Goal: Information Seeking & Learning: Learn about a topic

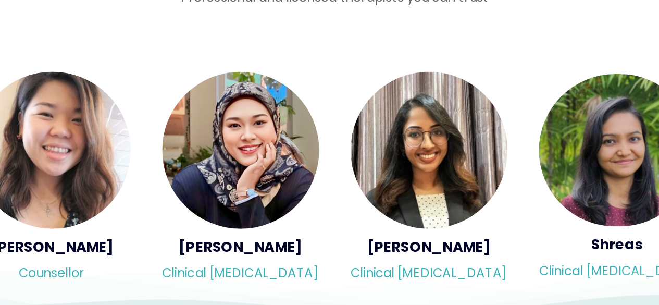
scroll to position [1716, 0]
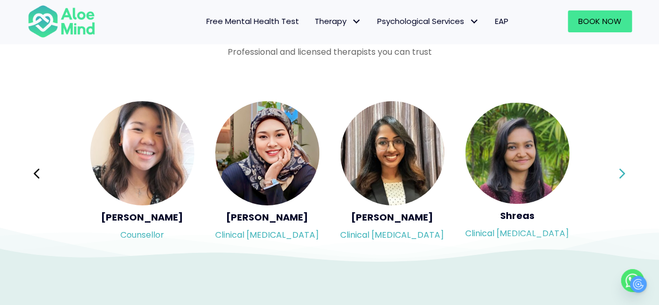
click at [620, 177] on icon at bounding box center [621, 173] width 7 height 20
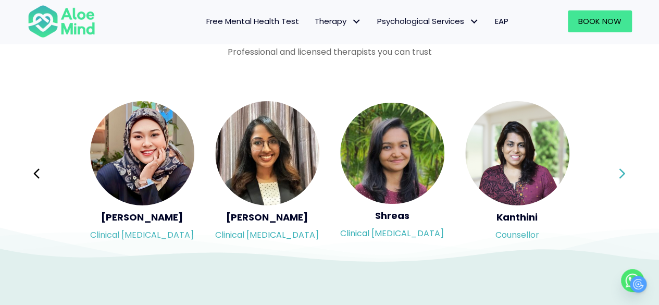
click at [620, 177] on icon at bounding box center [622, 173] width 6 height 10
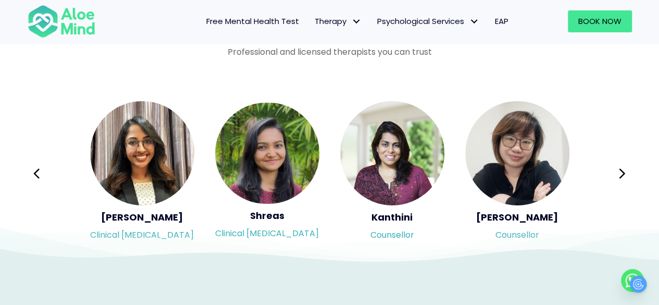
click at [602, 186] on div "Syndy Clinical psychologist Diveena Clinical psychologist Elynna Counsellor Eme…" at bounding box center [330, 173] width 604 height 147
click at [616, 177] on button "Next" at bounding box center [622, 173] width 25 height 25
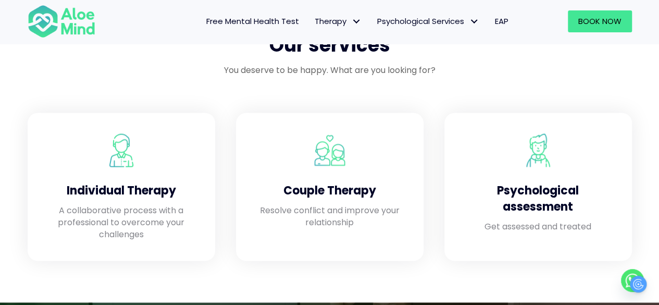
scroll to position [786, 0]
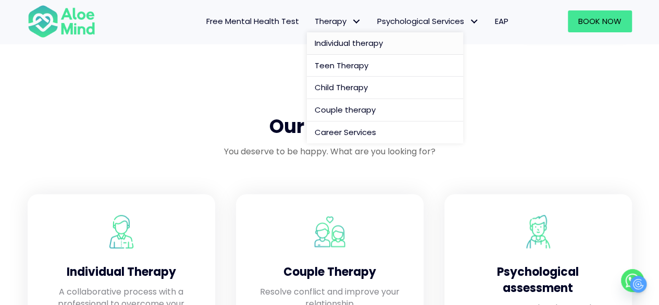
click at [321, 37] on span "Individual therapy" at bounding box center [348, 42] width 68 height 11
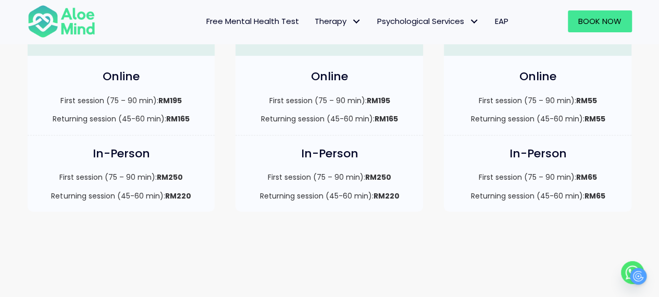
scroll to position [364, 0]
click at [301, 197] on p "Returning session (45-60 min): RM220" at bounding box center [329, 195] width 167 height 10
click at [301, 196] on p "Returning session (45-60 min): RM220" at bounding box center [329, 195] width 167 height 10
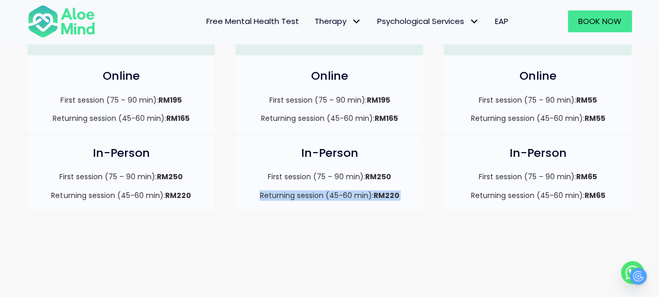
click at [300, 196] on p "Returning session (45-60 min): RM220" at bounding box center [329, 195] width 167 height 10
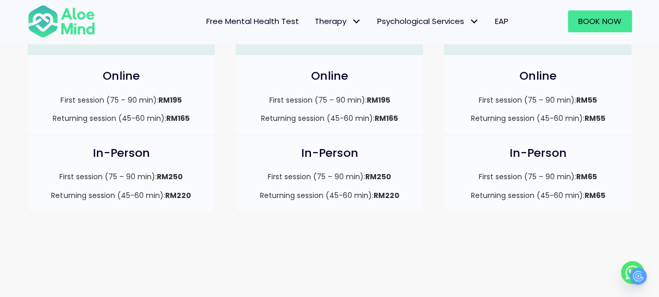
click at [146, 117] on p "Returning session (45-60 min): RM165" at bounding box center [121, 118] width 167 height 10
click at [129, 188] on div "First session (75 – 90 min): RM250 Returning session (45-60 min): RM220" at bounding box center [121, 185] width 167 height 29
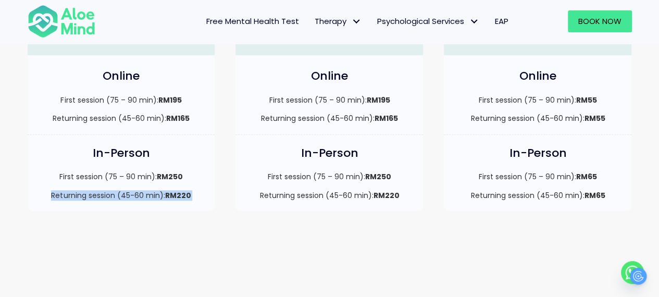
click at [129, 188] on div "First session (75 – 90 min): RM250 Returning session (45-60 min): RM220" at bounding box center [121, 185] width 167 height 29
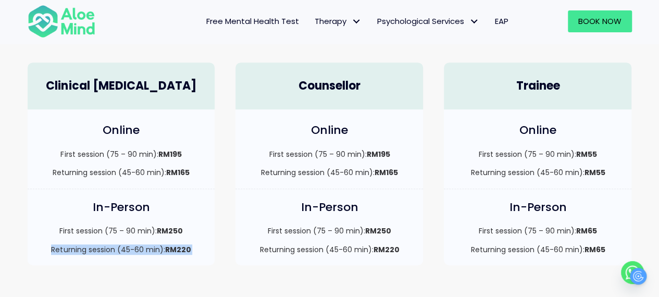
scroll to position [345, 0]
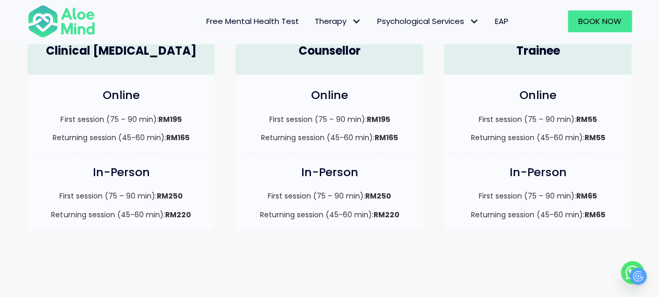
click at [570, 210] on p "Returning session (45-60 min): RM65" at bounding box center [537, 214] width 167 height 10
click at [572, 212] on p "Returning session (45-60 min): RM65" at bounding box center [537, 214] width 167 height 10
click at [570, 119] on p "First session (75 – 90 min): RM55" at bounding box center [537, 119] width 167 height 10
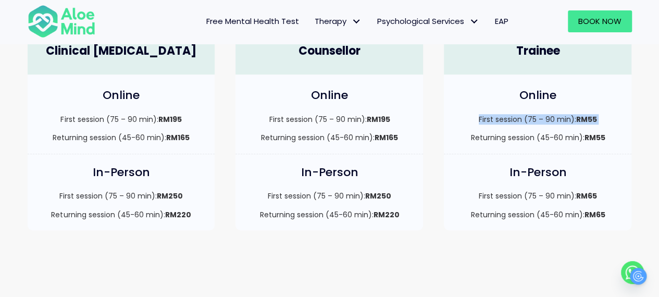
click at [570, 119] on p "First session (75 – 90 min): RM55" at bounding box center [537, 119] width 167 height 10
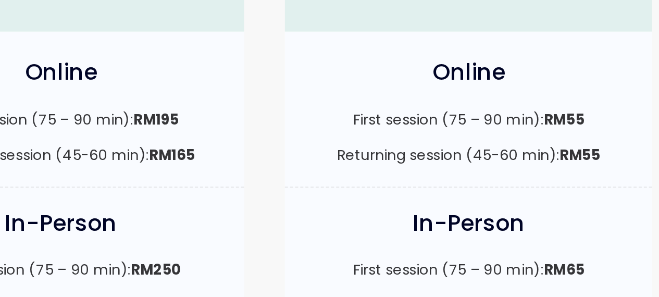
click at [585, 135] on strong "RM55" at bounding box center [594, 137] width 21 height 10
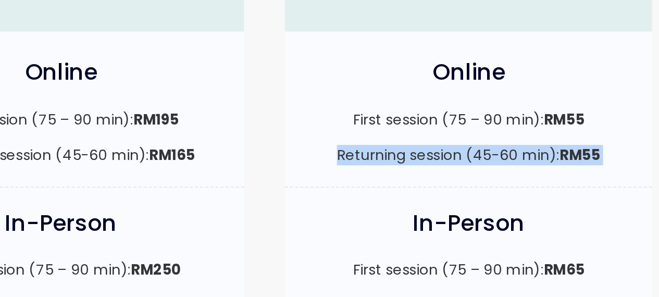
click at [585, 135] on strong "RM55" at bounding box center [594, 137] width 21 height 10
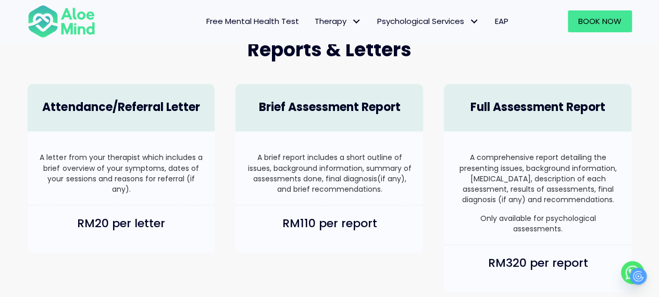
scroll to position [646, 0]
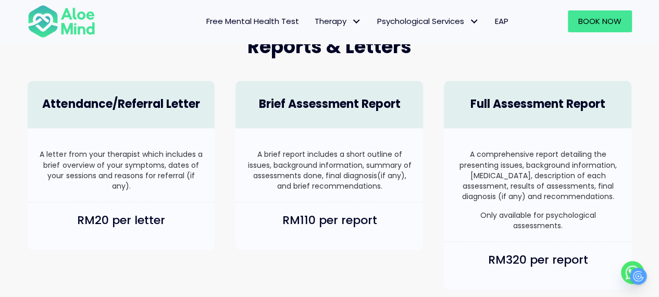
click at [102, 168] on p "A letter from your therapist which includes a brief overview of your symptoms, …" at bounding box center [121, 170] width 167 height 42
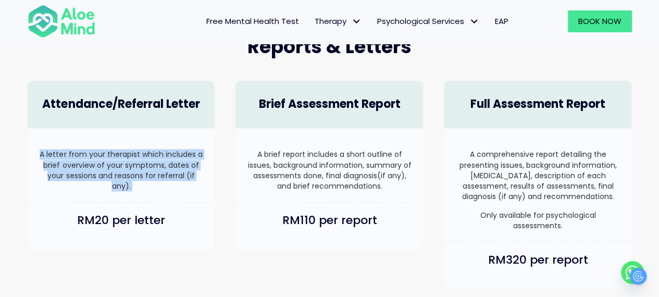
click at [102, 168] on p "A letter from your therapist which includes a brief overview of your symptoms, …" at bounding box center [121, 170] width 167 height 42
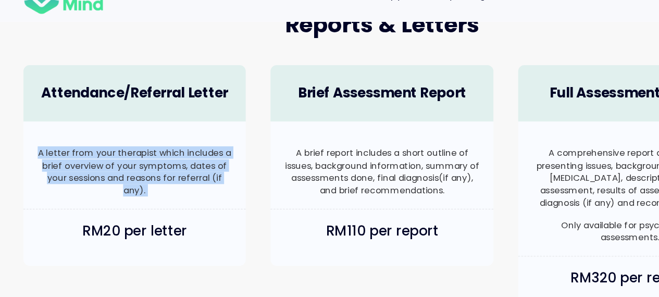
click at [69, 162] on p "A letter from your therapist which includes a brief overview of your symptoms, …" at bounding box center [121, 170] width 167 height 42
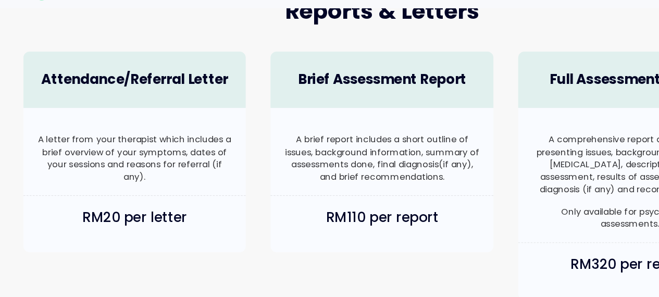
click at [85, 160] on p "A letter from your therapist which includes a brief overview of your symptoms, …" at bounding box center [121, 170] width 167 height 42
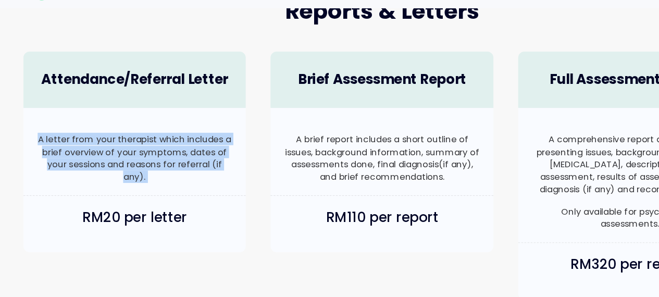
click at [85, 160] on p "A letter from your therapist which includes a brief overview of your symptoms, …" at bounding box center [121, 170] width 167 height 42
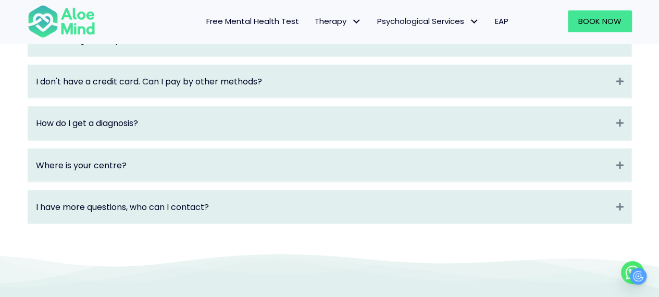
scroll to position [1499, 0]
click at [91, 139] on div "How do I get a diagnosis? Expand" at bounding box center [329, 122] width 603 height 33
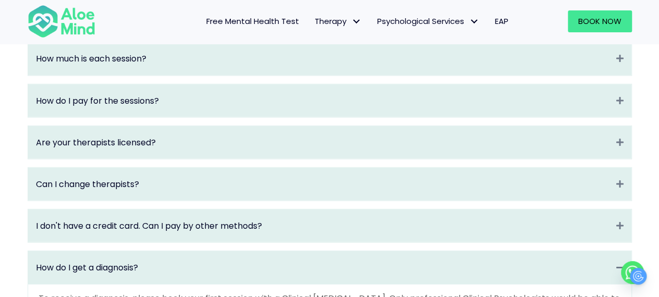
scroll to position [1351, 0]
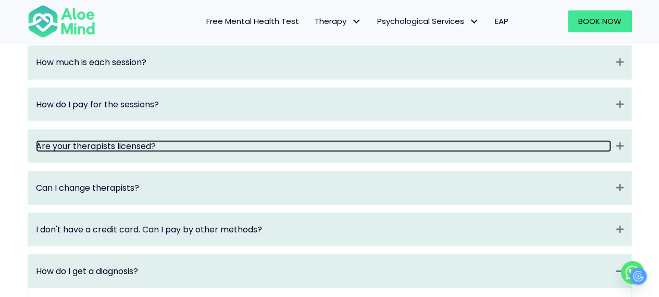
click at [159, 152] on link "Are your therapists licensed?" at bounding box center [323, 146] width 575 height 12
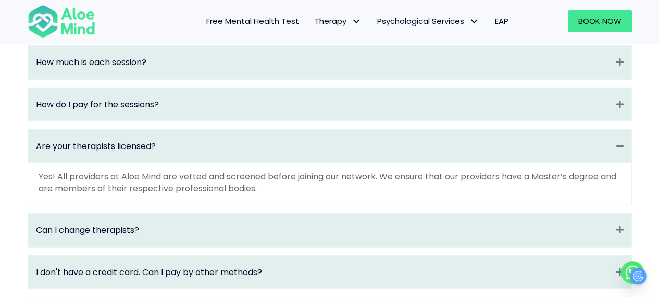
click at [124, 190] on p "Yes! All providers at Aloe Mind are vetted and screened before joining our netw…" at bounding box center [330, 182] width 582 height 24
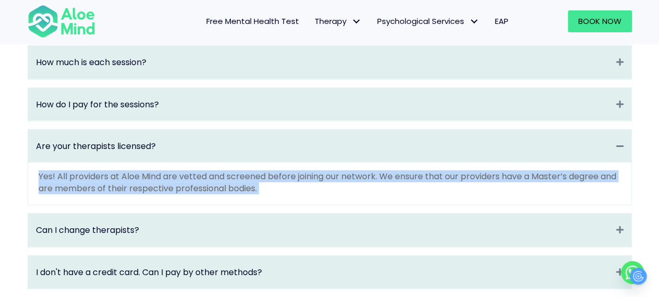
click at [124, 190] on p "Yes! All providers at Aloe Mind are vetted and screened before joining our netw…" at bounding box center [330, 182] width 582 height 24
click at [123, 189] on p "Yes! All providers at Aloe Mind are vetted and screened before joining our netw…" at bounding box center [330, 182] width 582 height 24
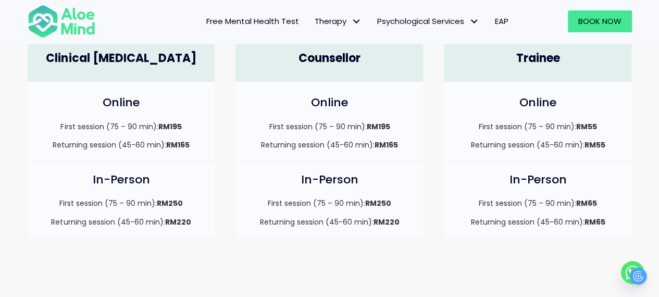
scroll to position [268, 0]
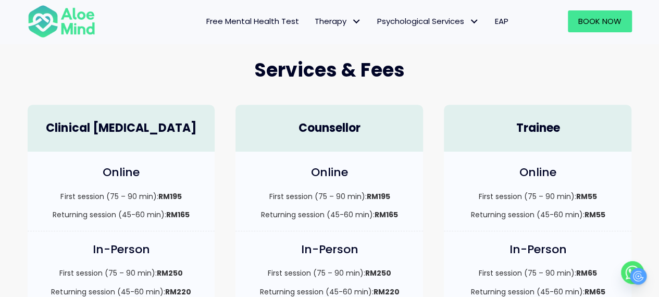
click at [93, 203] on div "First session (75 – 90 min): RM195 Returning session (45-60 min): RM165" at bounding box center [121, 205] width 167 height 29
click at [84, 197] on p "First session (75 – 90 min): RM195" at bounding box center [121, 196] width 167 height 10
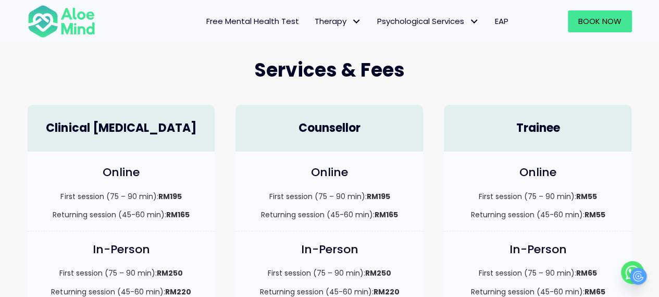
click at [84, 196] on p "First session (75 – 90 min): RM195" at bounding box center [121, 196] width 167 height 10
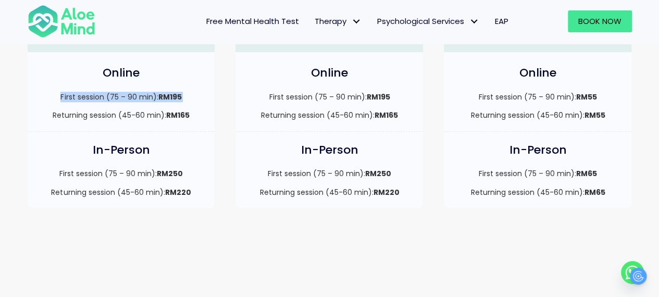
scroll to position [367, 0]
click at [379, 172] on strong "RM250" at bounding box center [378, 174] width 26 height 10
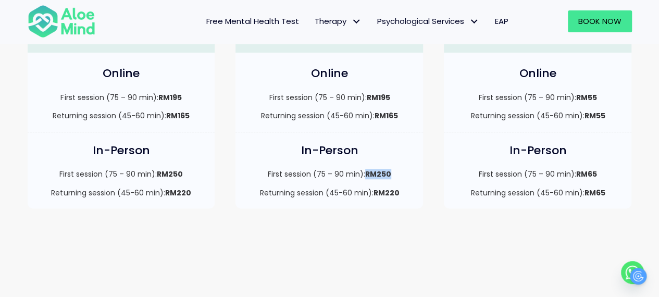
click at [377, 174] on strong "RM250" at bounding box center [378, 174] width 26 height 10
click at [377, 175] on strong "RM250" at bounding box center [378, 174] width 26 height 10
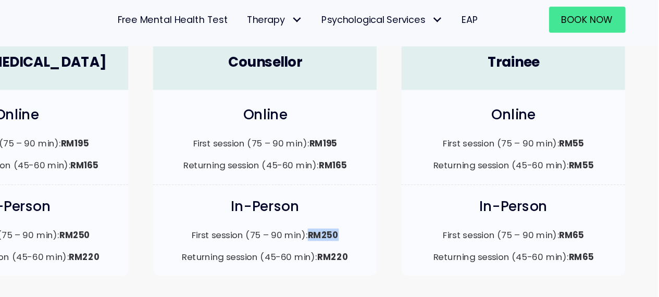
scroll to position [339, 0]
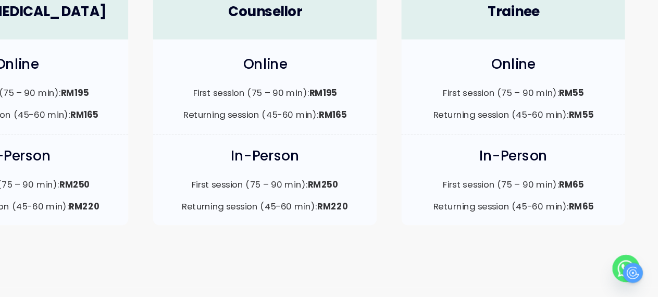
click at [482, 217] on p "Returning session (45-60 min): RM65" at bounding box center [537, 220] width 167 height 10
click at [505, 198] on p "First session (75 – 90 min): RM65" at bounding box center [537, 201] width 167 height 10
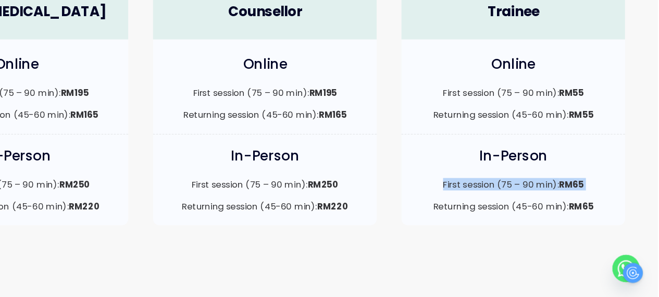
click at [505, 198] on p "First session (75 – 90 min): RM65" at bounding box center [537, 201] width 167 height 10
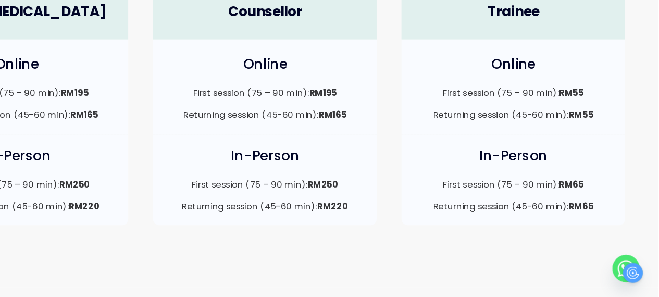
click at [504, 216] on p "Returning session (45-60 min): RM65" at bounding box center [537, 220] width 167 height 10
click at [503, 215] on p "Returning session (45-60 min): RM65" at bounding box center [537, 220] width 167 height 10
click at [508, 196] on div "In-Person First session (75 – 90 min): RM65 Returning session (45-60 min): RM65" at bounding box center [537, 198] width 187 height 76
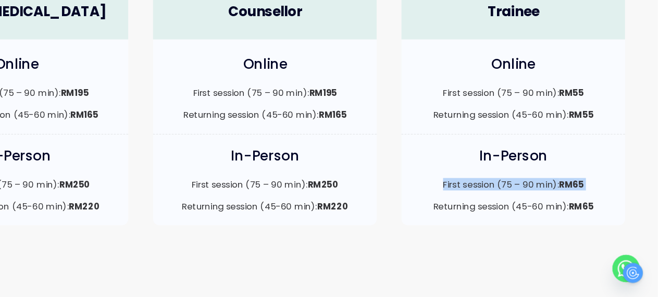
click at [508, 196] on div "In-Person First session (75 – 90 min): RM65 Returning session (45-60 min): RM65" at bounding box center [537, 198] width 187 height 76
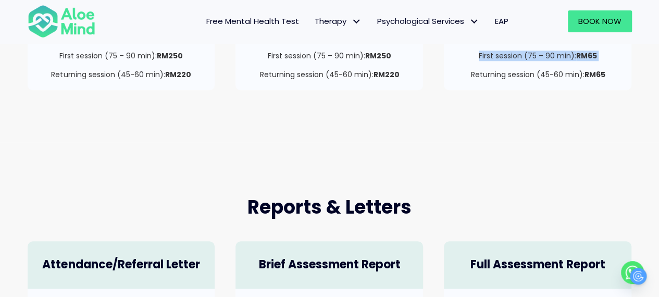
scroll to position [522, 0]
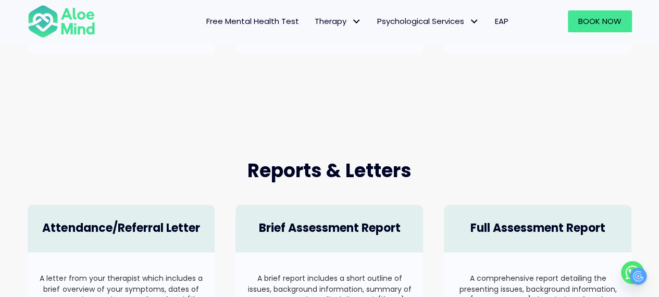
click at [316, 167] on span "Reports & Letters" at bounding box center [329, 170] width 164 height 27
click at [317, 167] on span "Reports & Letters" at bounding box center [329, 170] width 164 height 27
click at [318, 167] on span "Reports & Letters" at bounding box center [329, 170] width 164 height 27
click at [318, 169] on span "Reports & Letters" at bounding box center [329, 170] width 164 height 27
click at [319, 169] on span "Reports & Letters" at bounding box center [329, 170] width 164 height 27
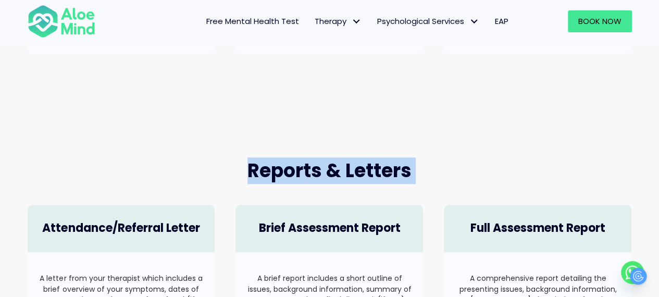
click at [319, 169] on span "Reports & Letters" at bounding box center [329, 170] width 164 height 27
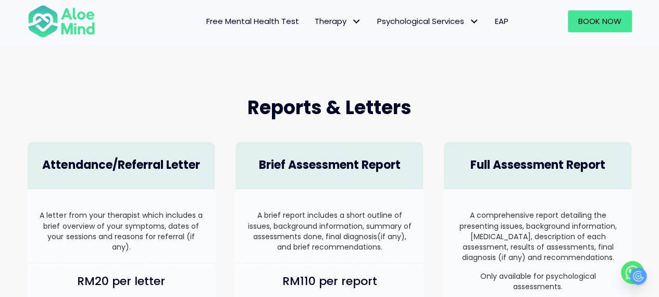
scroll to position [599, 0]
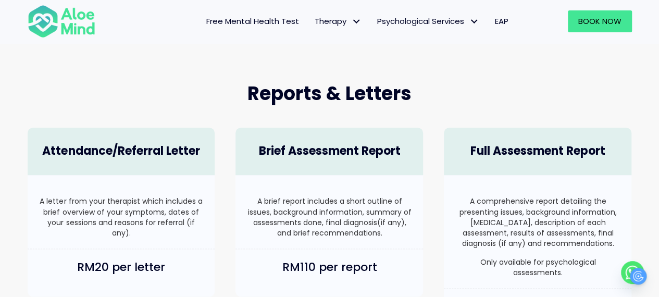
click at [309, 188] on div "A brief report includes a short outline of issues, background information, summ…" at bounding box center [328, 212] width 187 height 74
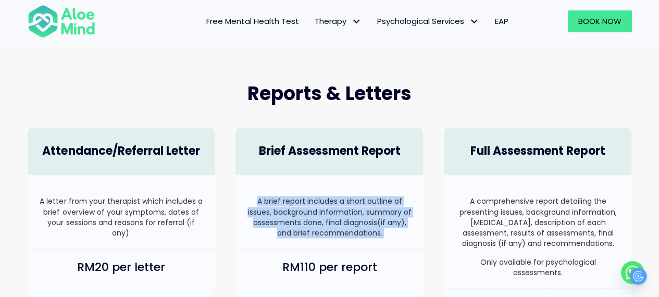
click at [309, 189] on div "A brief report includes a short outline of issues, background information, summ…" at bounding box center [328, 212] width 187 height 74
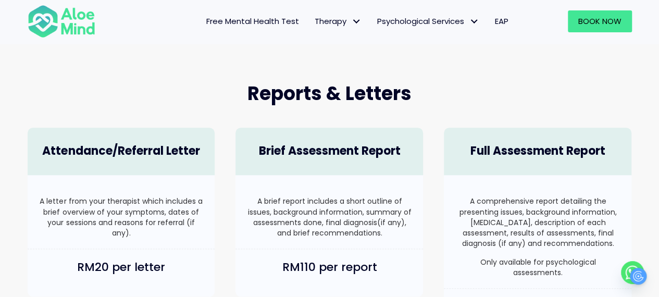
click at [335, 135] on div "Brief Assessment Report" at bounding box center [328, 151] width 187 height 47
click at [335, 136] on div "Brief Assessment Report" at bounding box center [328, 151] width 187 height 47
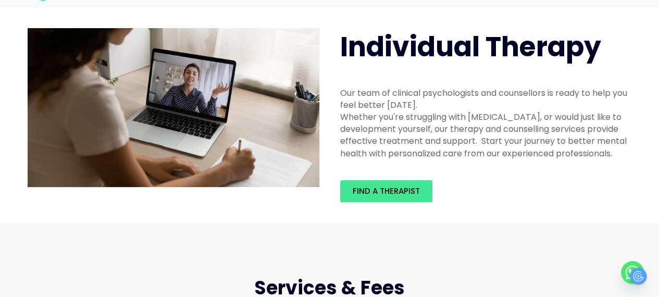
scroll to position [6, 0]
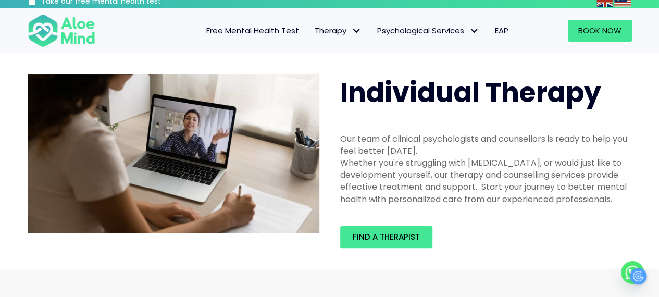
click at [382, 149] on div "Our team of clinical psychologists and counsellors is ready to help you feel be…" at bounding box center [486, 145] width 292 height 24
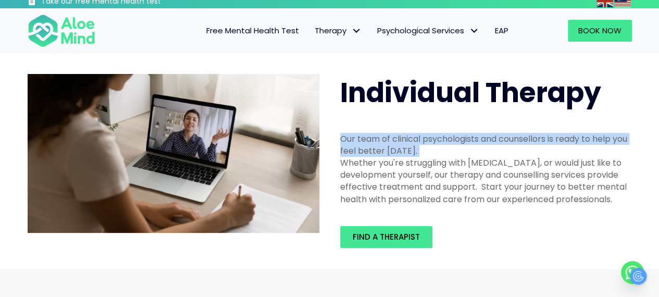
click at [382, 149] on div "Our team of clinical psychologists and counsellors is ready to help you feel be…" at bounding box center [486, 145] width 292 height 24
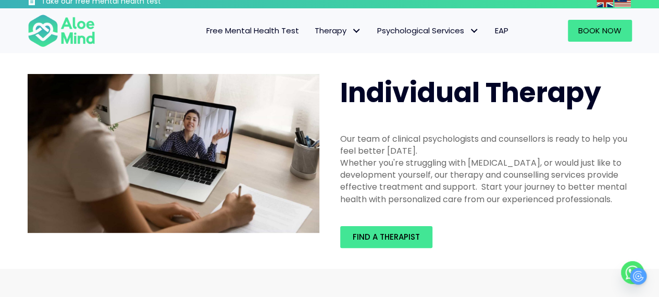
click at [376, 162] on div "Whether you're struggling with [MEDICAL_DATA], or would just like to developmen…" at bounding box center [486, 181] width 292 height 48
click at [370, 140] on div "Our team of clinical psychologists and counsellors is ready to help you feel be…" at bounding box center [486, 145] width 292 height 24
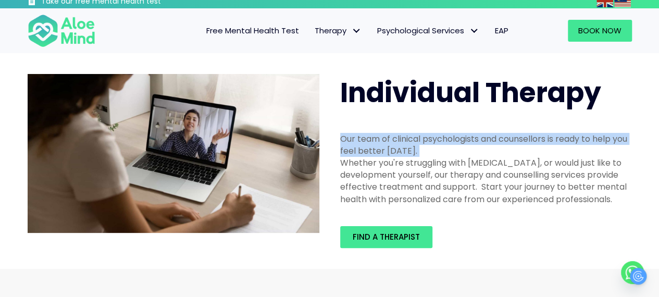
click at [370, 140] on div "Our team of clinical psychologists and counsellors is ready to help you feel be…" at bounding box center [486, 145] width 292 height 24
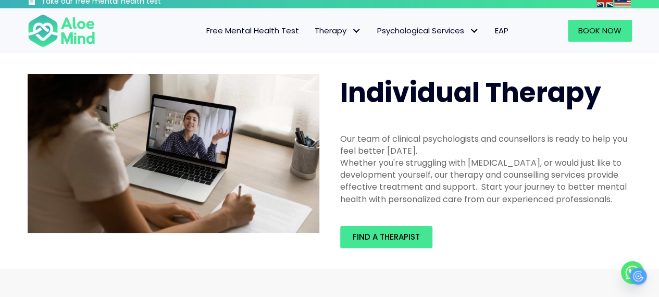
click at [363, 166] on div "Whether you're struggling with [MEDICAL_DATA], or would just like to developmen…" at bounding box center [486, 181] width 292 height 48
click at [362, 166] on div "Whether you're struggling with [MEDICAL_DATA], or would just like to developmen…" at bounding box center [486, 181] width 292 height 48
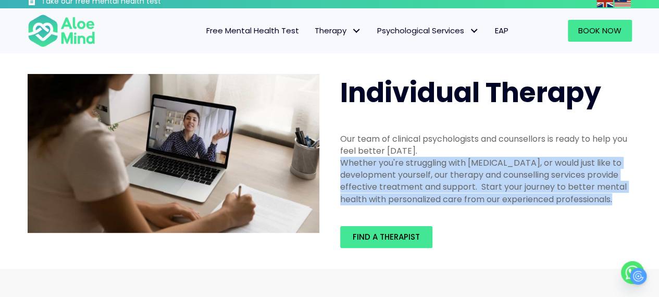
click at [362, 166] on div "Whether you're struggling with [MEDICAL_DATA], or would just like to developmen…" at bounding box center [486, 181] width 292 height 48
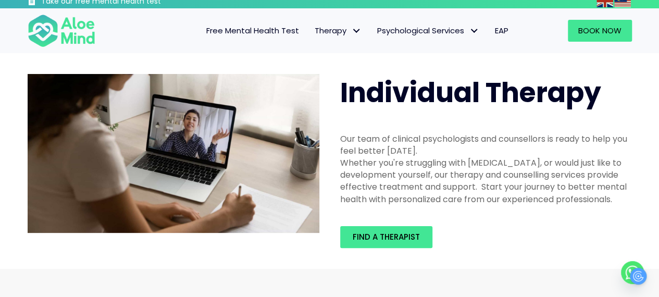
click at [362, 145] on div "Our team of clinical psychologists and counsellors is ready to help you feel be…" at bounding box center [486, 145] width 292 height 24
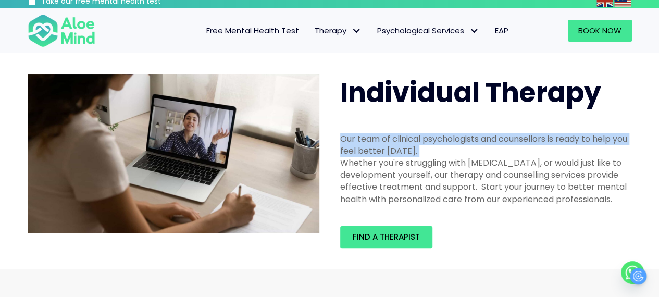
click at [362, 145] on div "Our team of clinical psychologists and counsellors is ready to help you feel be…" at bounding box center [486, 145] width 292 height 24
